Goal: Check status: Check status

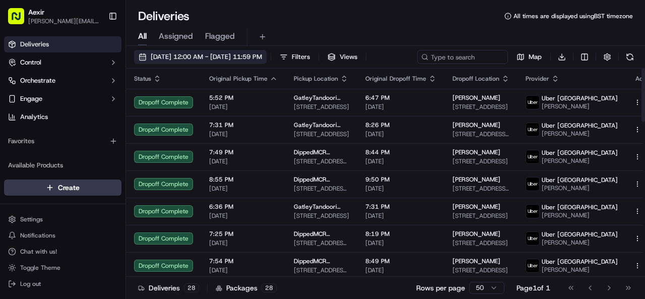
click at [239, 52] on span "[DATE] 12:00 AM - [DATE] 11:59 PM" at bounding box center [206, 56] width 111 height 9
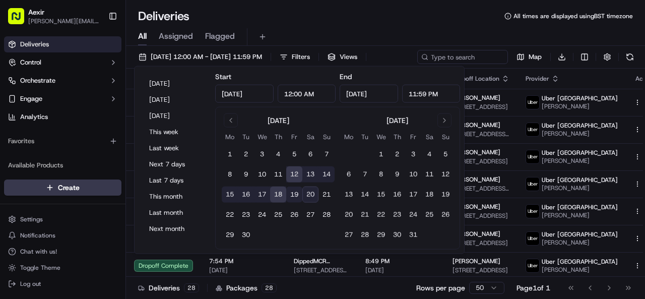
click at [295, 199] on button "19" at bounding box center [294, 194] width 16 height 16
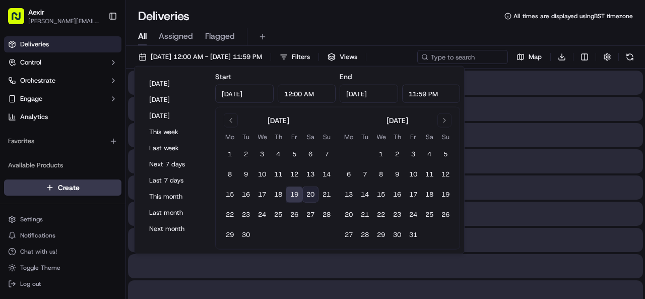
type input "[DATE]"
click at [295, 199] on button "19" at bounding box center [294, 194] width 16 height 16
click at [374, 20] on div "Deliveries All times are displayed using BST timezone" at bounding box center [385, 16] width 519 height 16
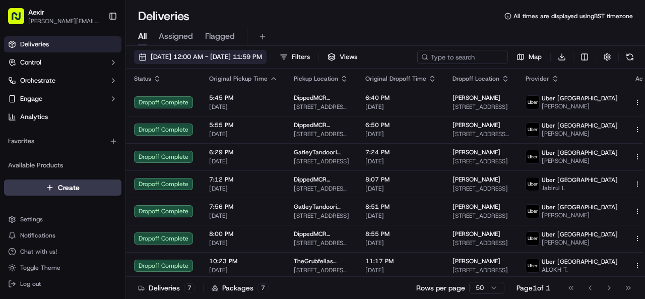
click at [256, 59] on span "[DATE] 12:00 AM - [DATE] 11:59 PM" at bounding box center [206, 56] width 111 height 9
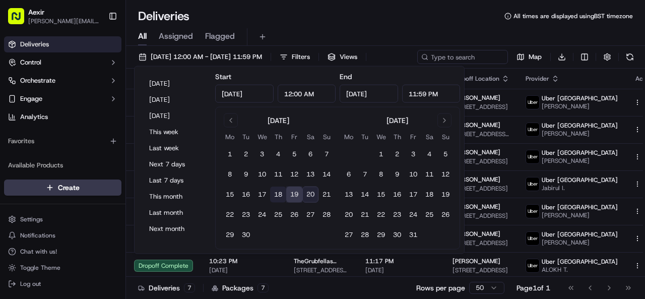
click at [277, 197] on button "18" at bounding box center [278, 194] width 16 height 16
type input "[DATE]"
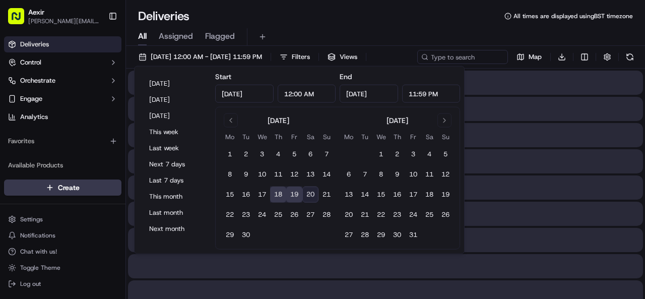
click at [277, 197] on button "18" at bounding box center [278, 194] width 16 height 16
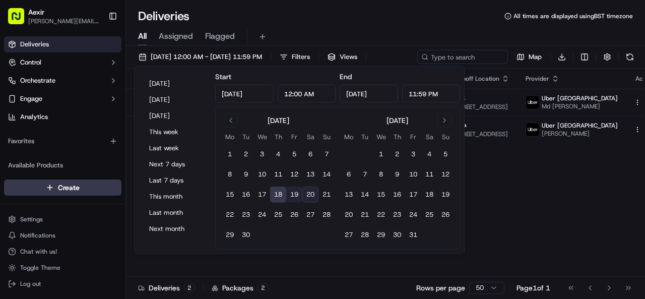
click at [291, 195] on button "19" at bounding box center [294, 194] width 16 height 16
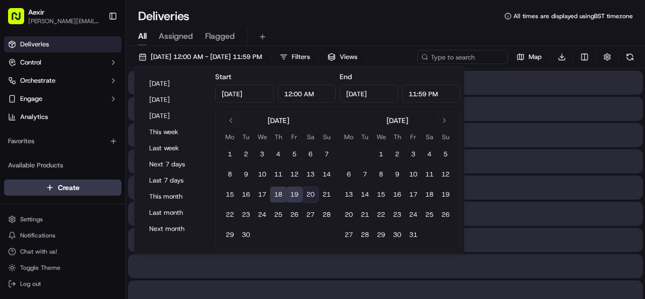
type input "[DATE]"
click at [291, 195] on button "19" at bounding box center [294, 194] width 16 height 16
type input "[DATE]"
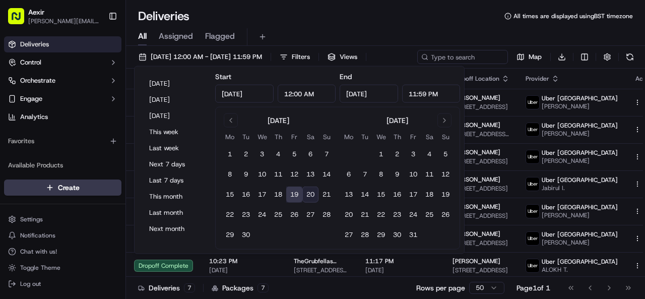
click at [346, 34] on div "All Assigned Flagged" at bounding box center [385, 37] width 519 height 18
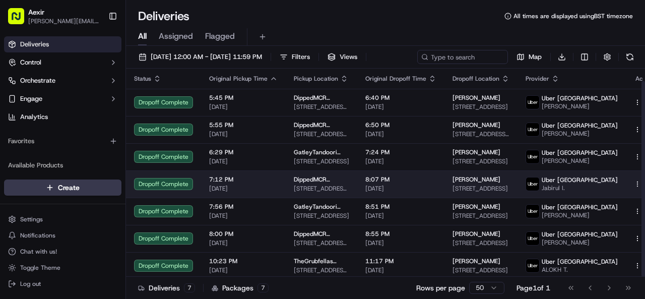
scroll to position [13, 0]
